Goal: Task Accomplishment & Management: Complete application form

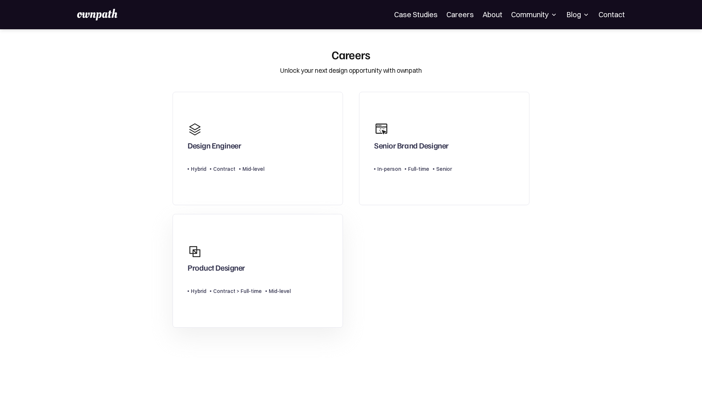
click at [291, 234] on link "Product Designer Type Level Hybrid Contract > Full-time Mid-level" at bounding box center [258, 271] width 170 height 114
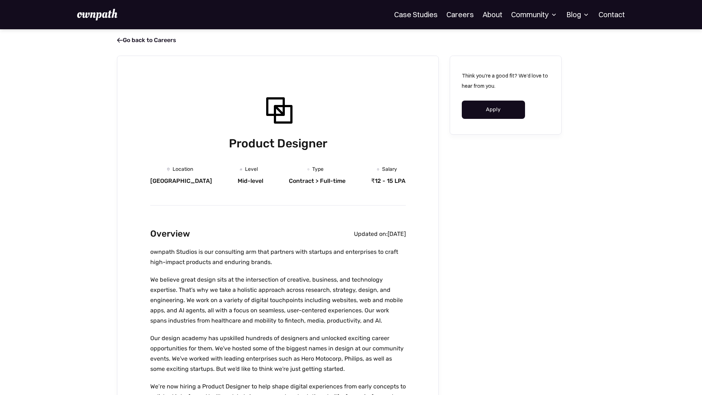
click at [490, 104] on link "Apply" at bounding box center [493, 110] width 63 height 18
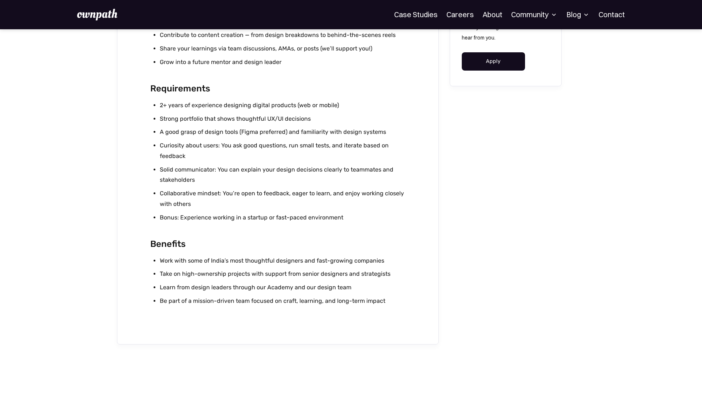
scroll to position [847, 0]
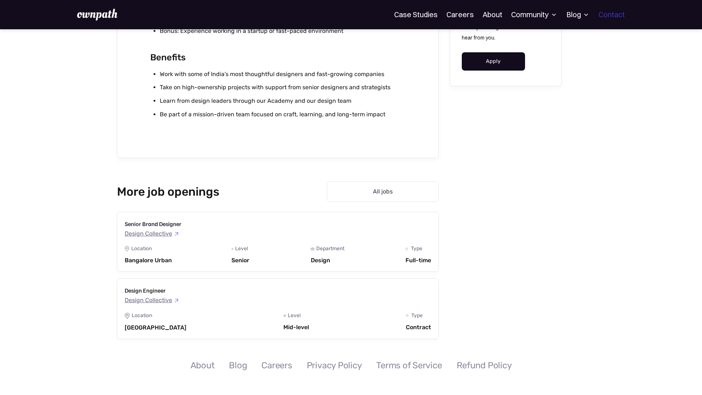
click at [615, 12] on link "Contact" at bounding box center [612, 14] width 26 height 9
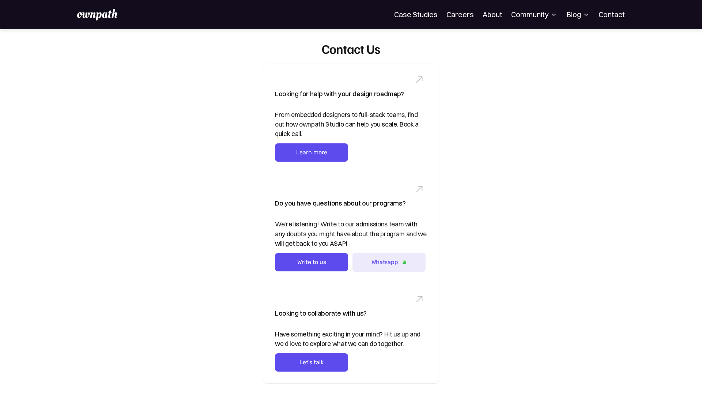
click at [526, 12] on div "Community" at bounding box center [534, 14] width 46 height 9
click at [529, 17] on div "Community" at bounding box center [534, 14] width 46 height 9
click at [459, 14] on link "Careers" at bounding box center [460, 14] width 27 height 9
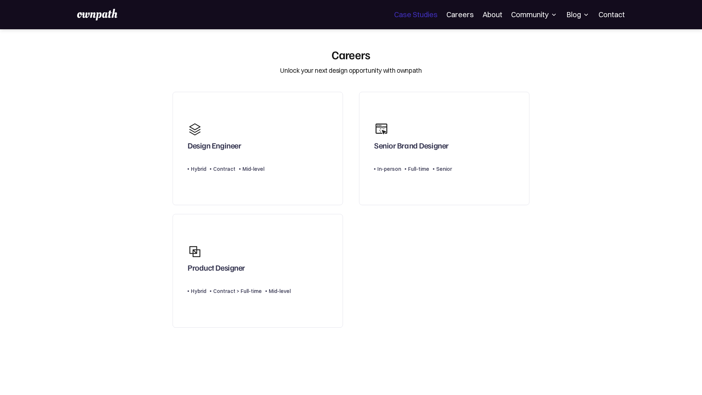
click at [404, 18] on link "Case Studies" at bounding box center [416, 14] width 44 height 9
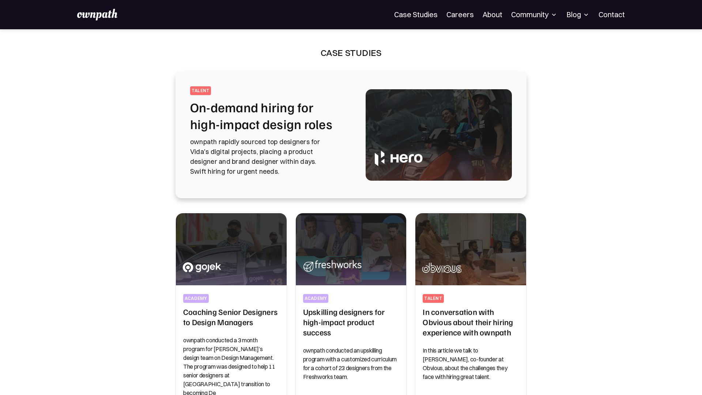
click at [526, 11] on div "Community" at bounding box center [534, 14] width 46 height 9
click at [575, 18] on div "Blog" at bounding box center [578, 14] width 23 height 9
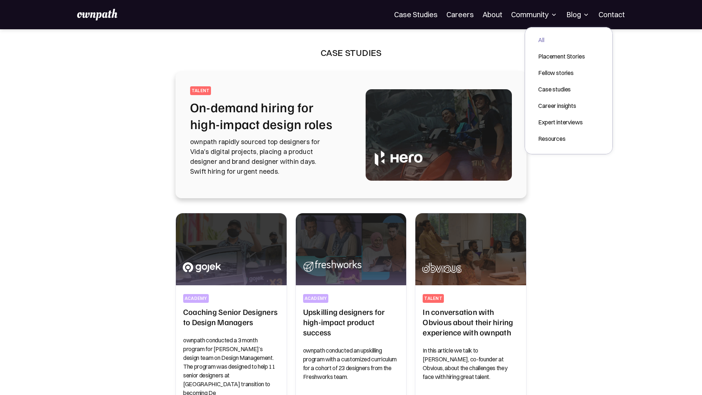
click at [549, 38] on div "All" at bounding box center [561, 39] width 46 height 9
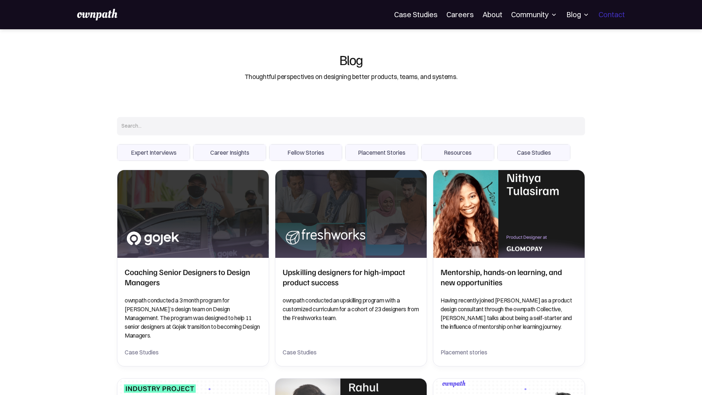
click at [613, 11] on link "Contact" at bounding box center [612, 14] width 26 height 9
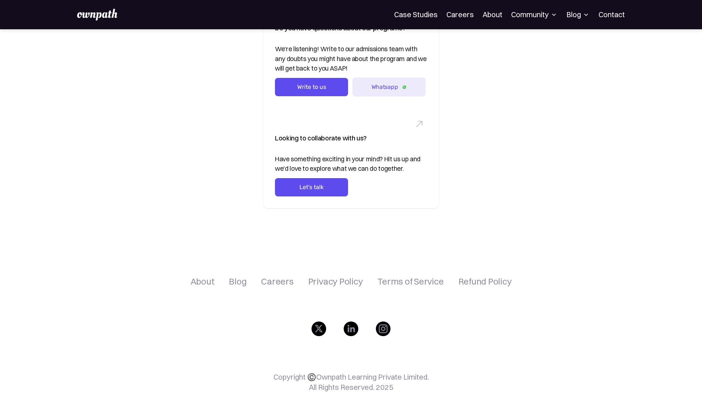
scroll to position [202, 0]
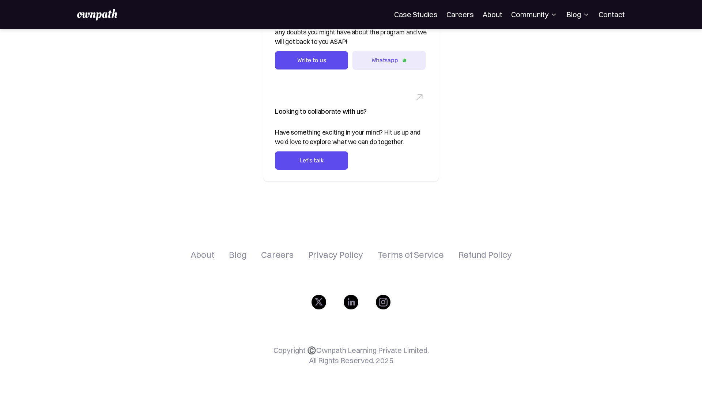
click at [195, 158] on div "Looking for help with your design roadmap? From embedded designers to full-stac…" at bounding box center [351, 22] width 351 height 320
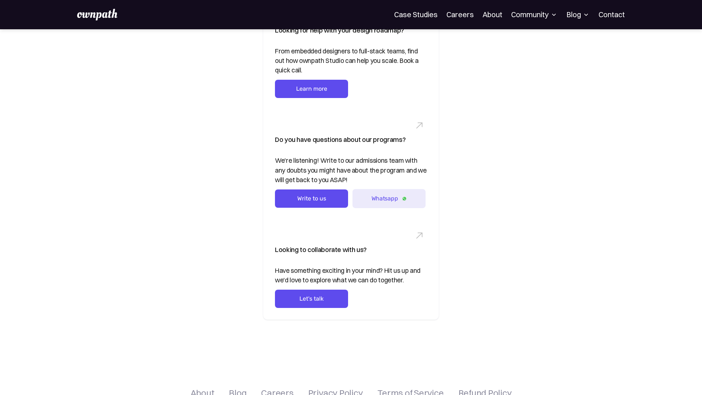
scroll to position [0, 0]
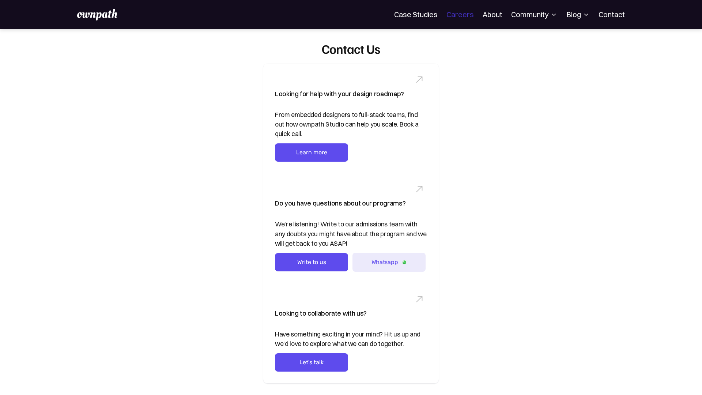
click at [455, 13] on link "Careers" at bounding box center [460, 14] width 27 height 9
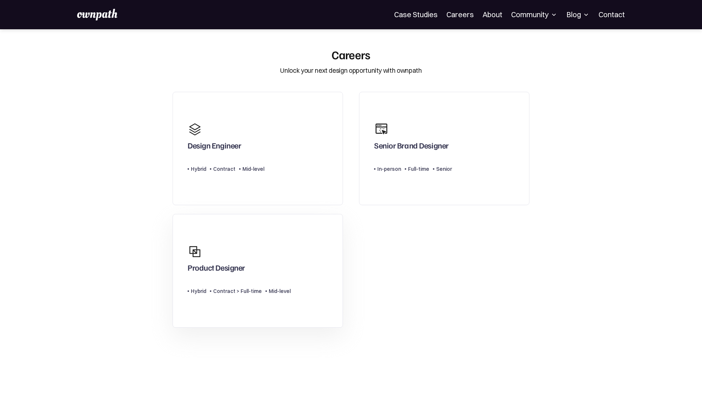
click at [284, 277] on div "Product Designer Type Level Hybrid Contract > Full-time Mid-level" at bounding box center [239, 271] width 103 height 60
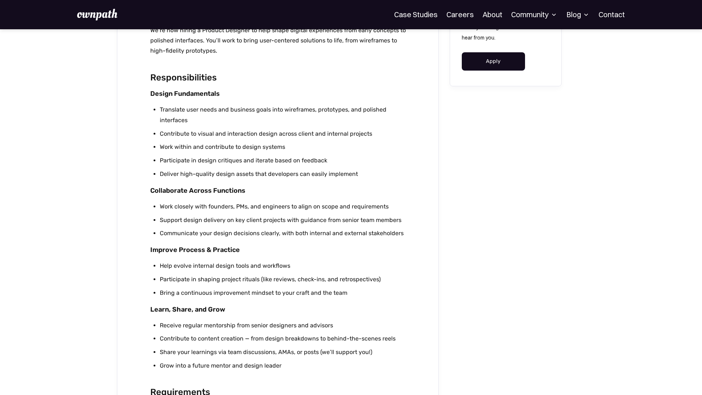
scroll to position [170, 0]
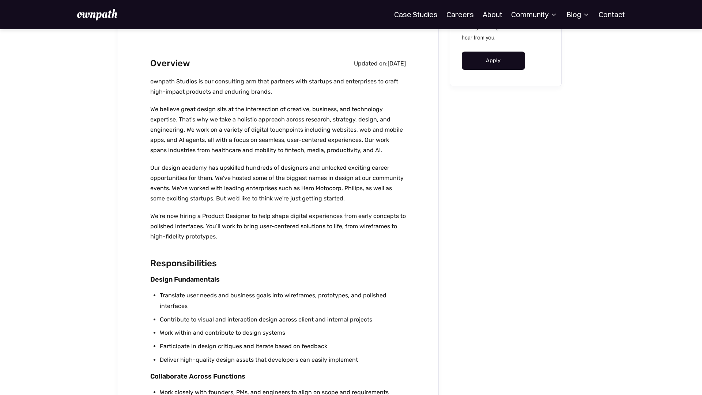
click at [505, 60] on link "Apply" at bounding box center [493, 61] width 63 height 18
